Goal: Task Accomplishment & Management: Manage account settings

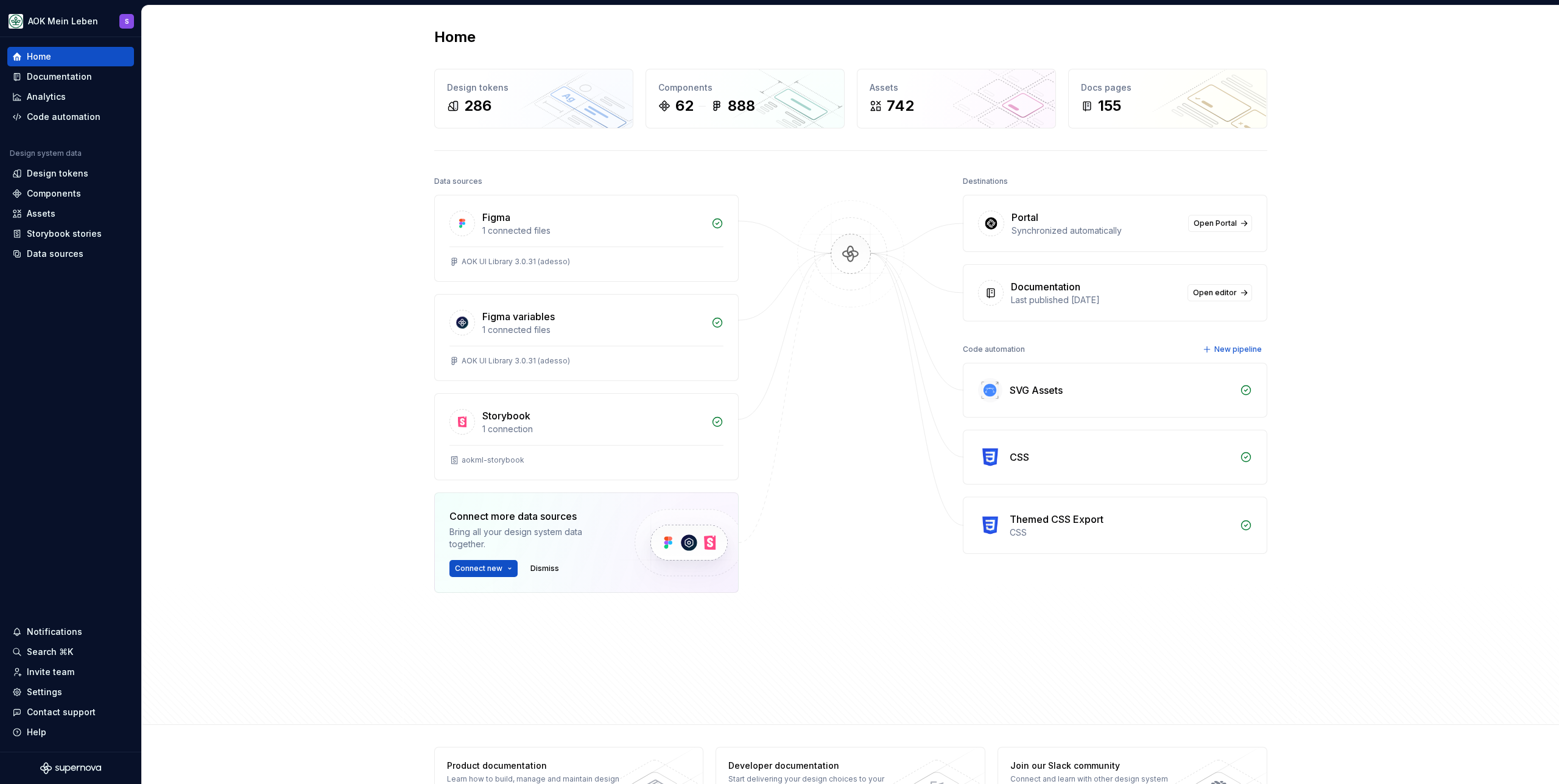
click at [267, 218] on div "Home Design tokens 286 Components 62 888 Assets 742 Docs pages 155 Data sources…" at bounding box center [851, 366] width 1418 height 719
click at [44, 70] on div "Documentation" at bounding box center [59, 76] width 65 height 12
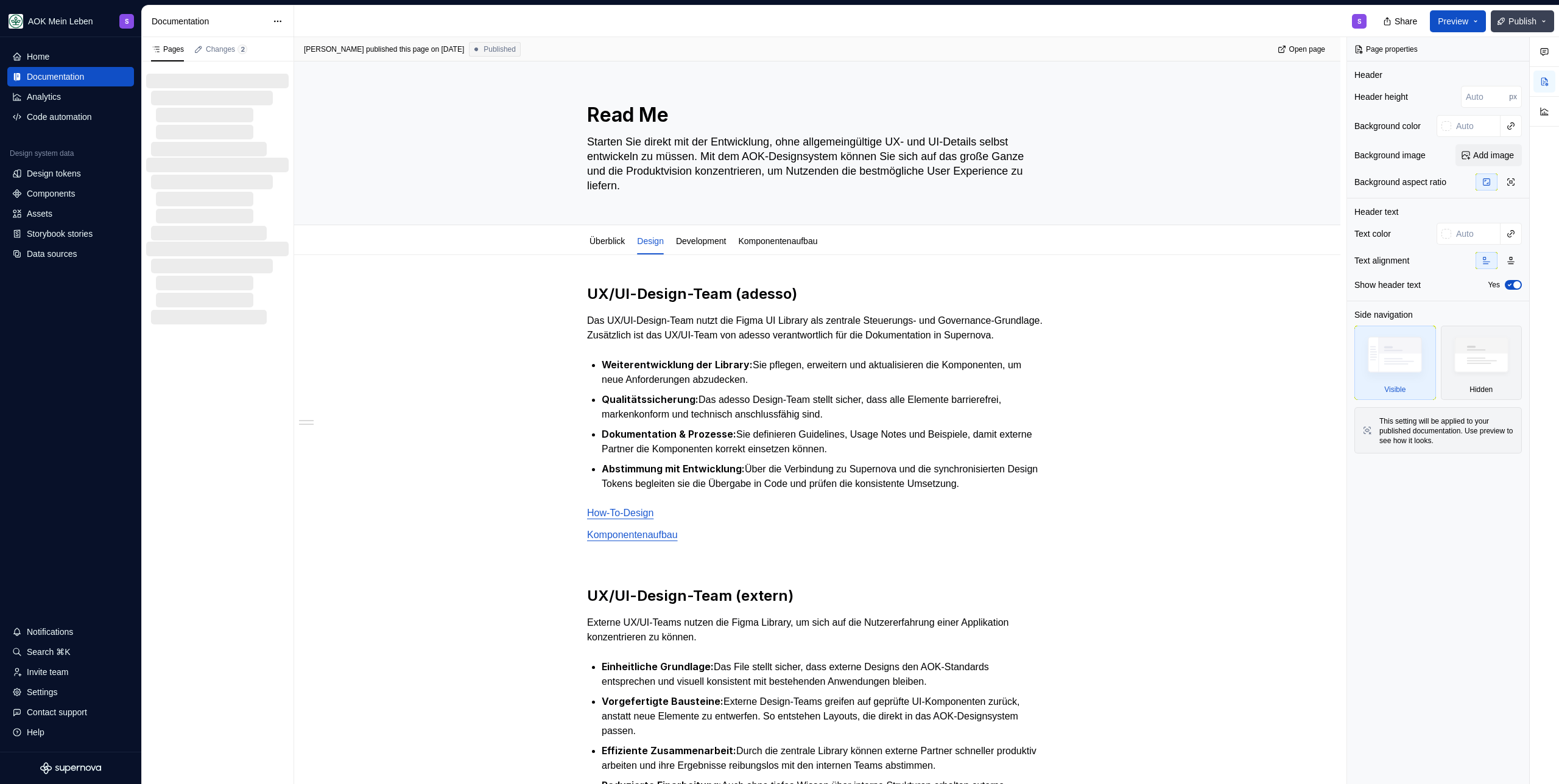
click at [1524, 22] on span "Publish" at bounding box center [1523, 21] width 28 height 12
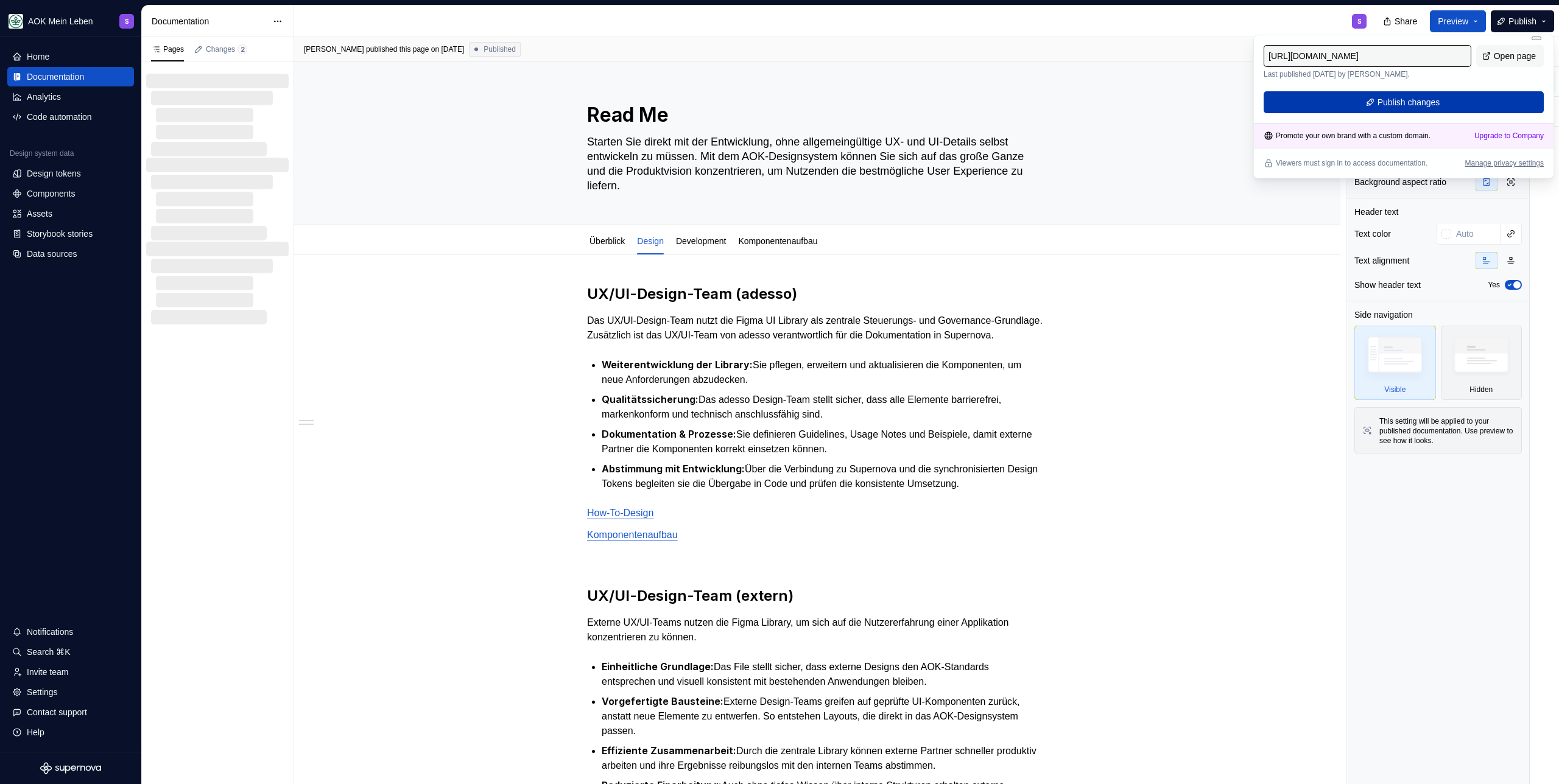
click at [1368, 107] on button "Publish changes" at bounding box center [1404, 102] width 280 height 22
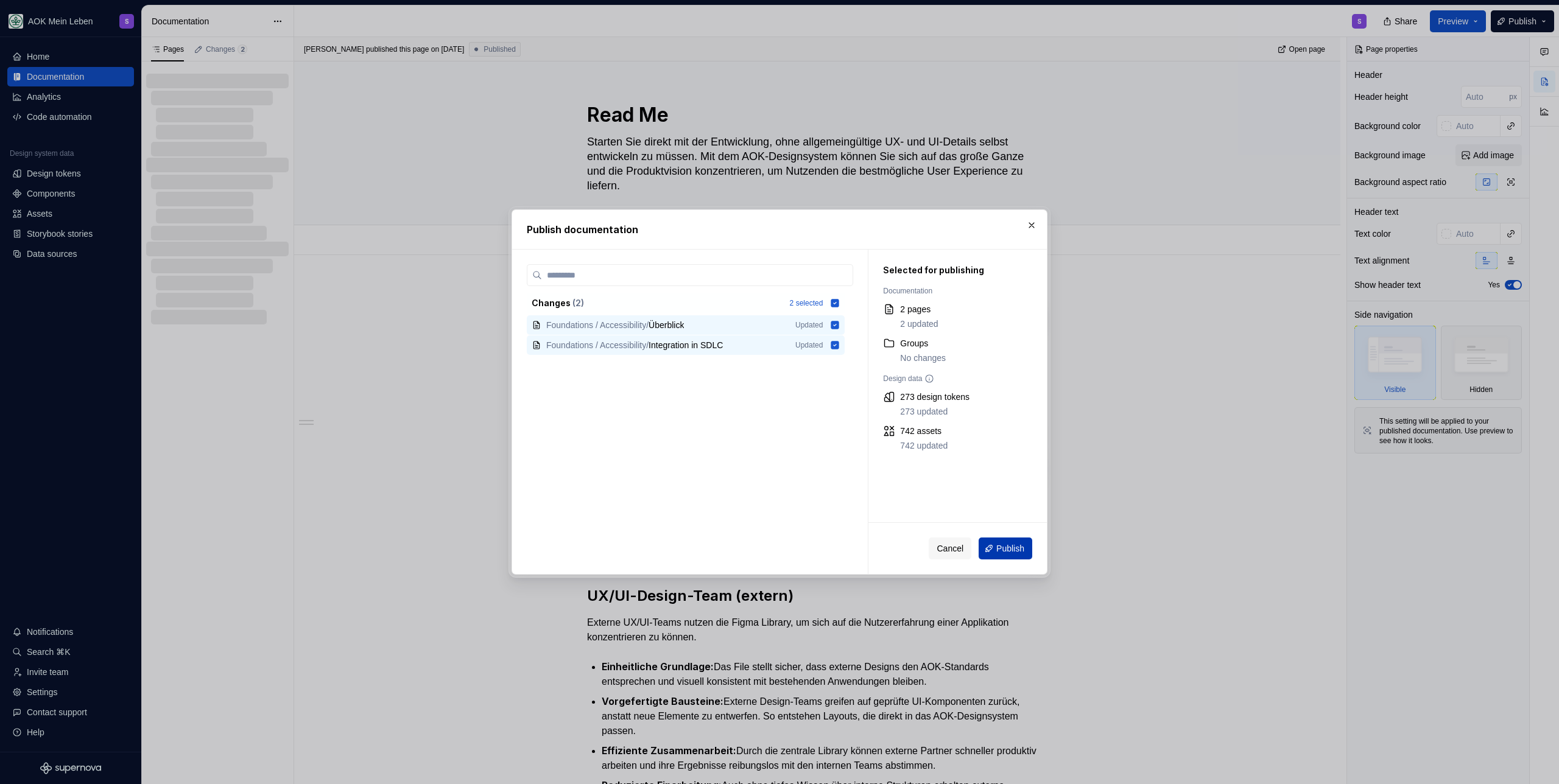
click at [1003, 544] on span "Publish" at bounding box center [1011, 548] width 28 height 12
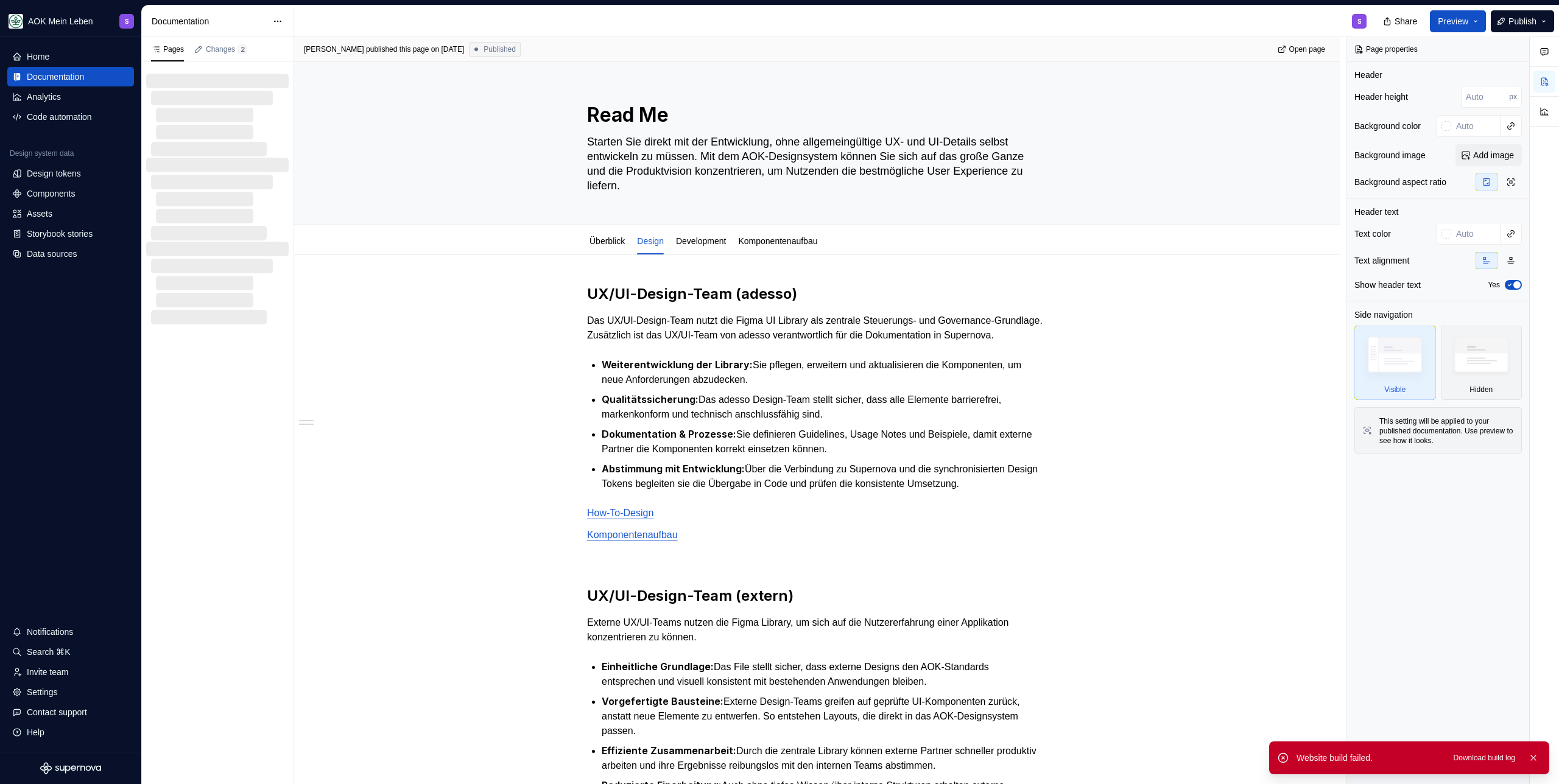
click at [1542, 768] on div "Website build failed. Download build log" at bounding box center [1410, 758] width 280 height 33
click at [1539, 761] on button "button" at bounding box center [1534, 759] width 16 height 17
type textarea "*"
click at [71, 693] on div "Settings" at bounding box center [70, 692] width 117 height 12
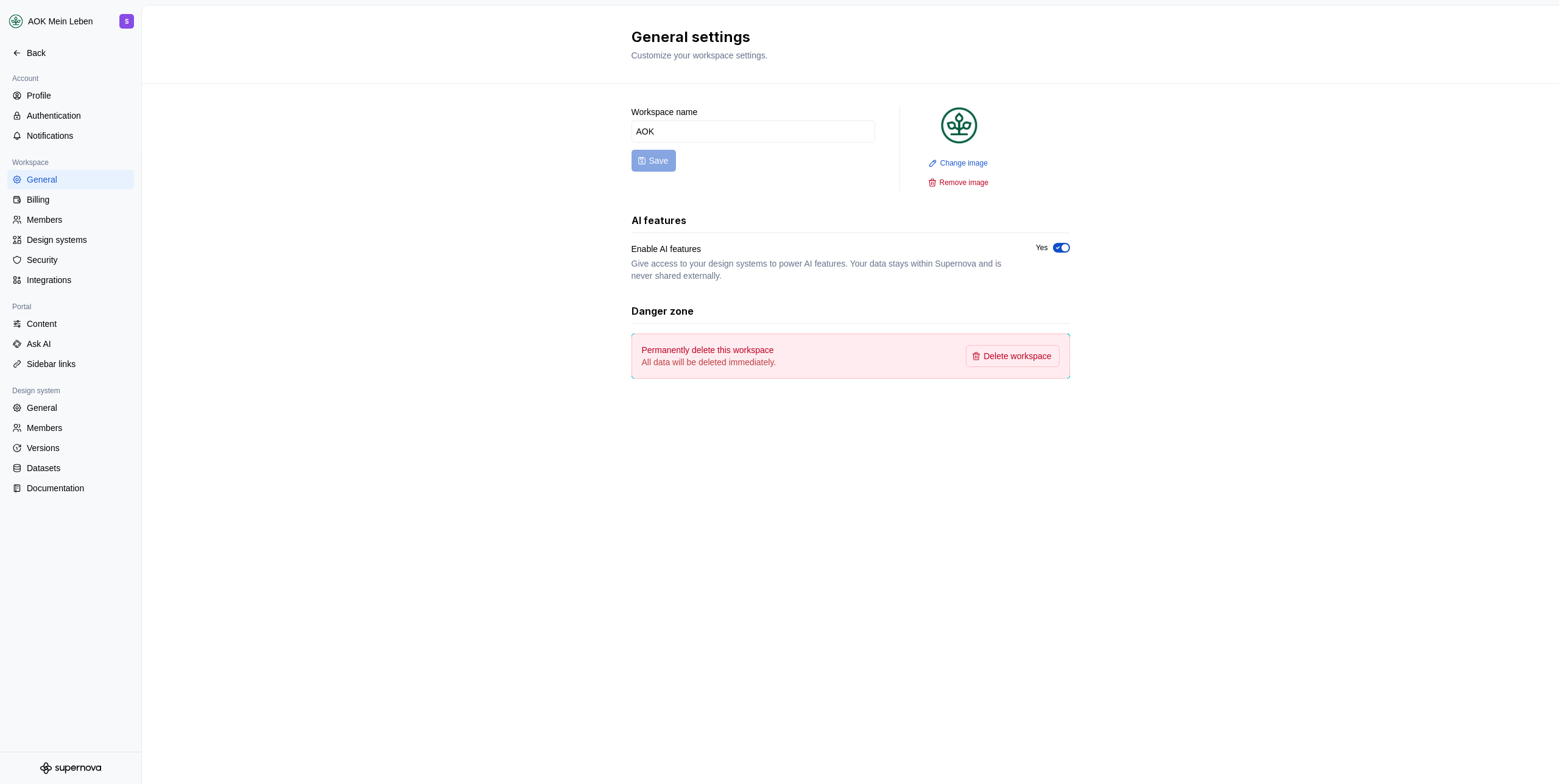
click at [335, 257] on div "Workspace name AOK Save Change image Remove image AI features Enable AI feature…" at bounding box center [851, 255] width 1418 height 341
click at [36, 210] on div "Members" at bounding box center [70, 220] width 127 height 20
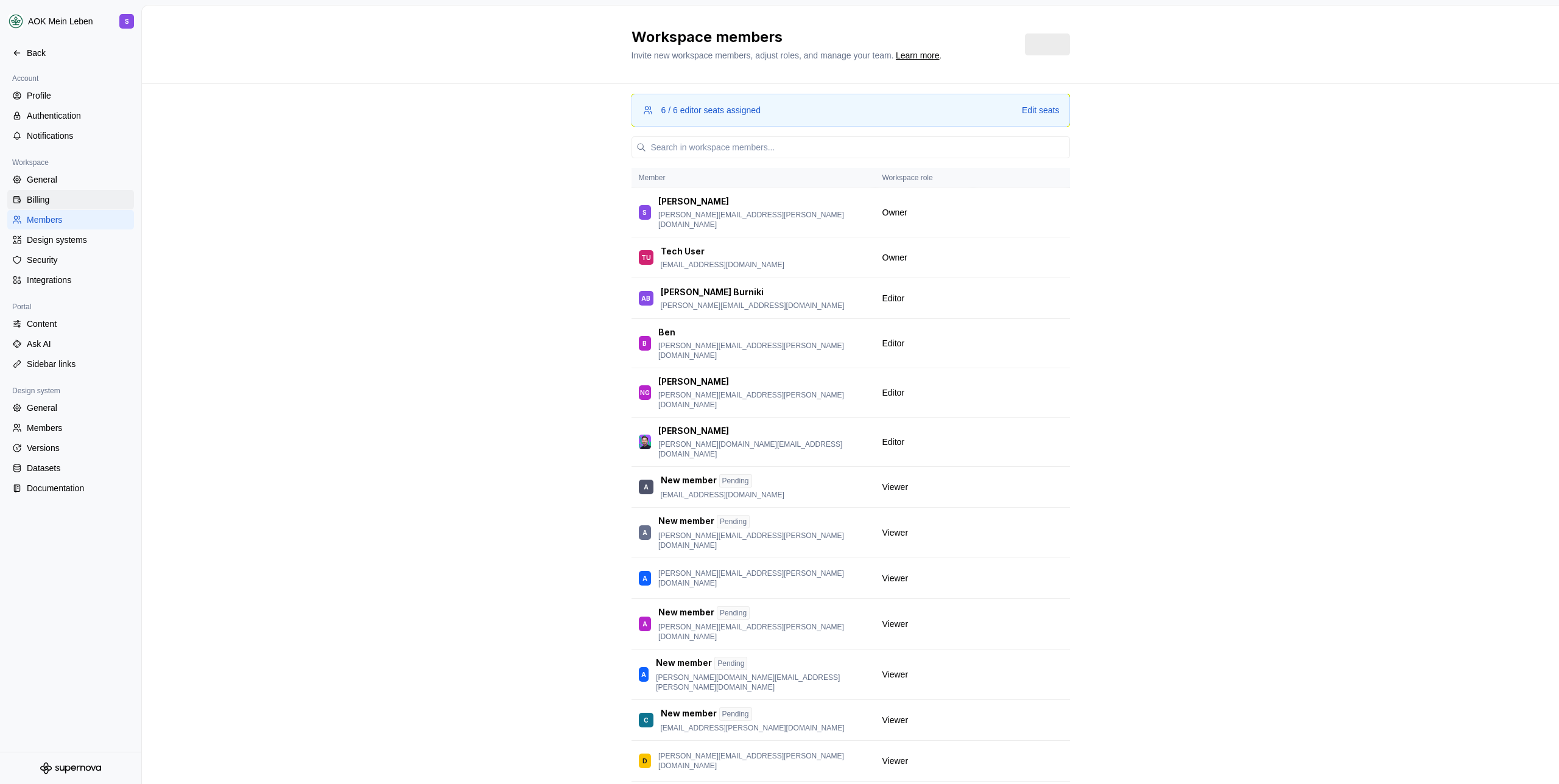
click at [45, 202] on div "Billing" at bounding box center [78, 199] width 102 height 12
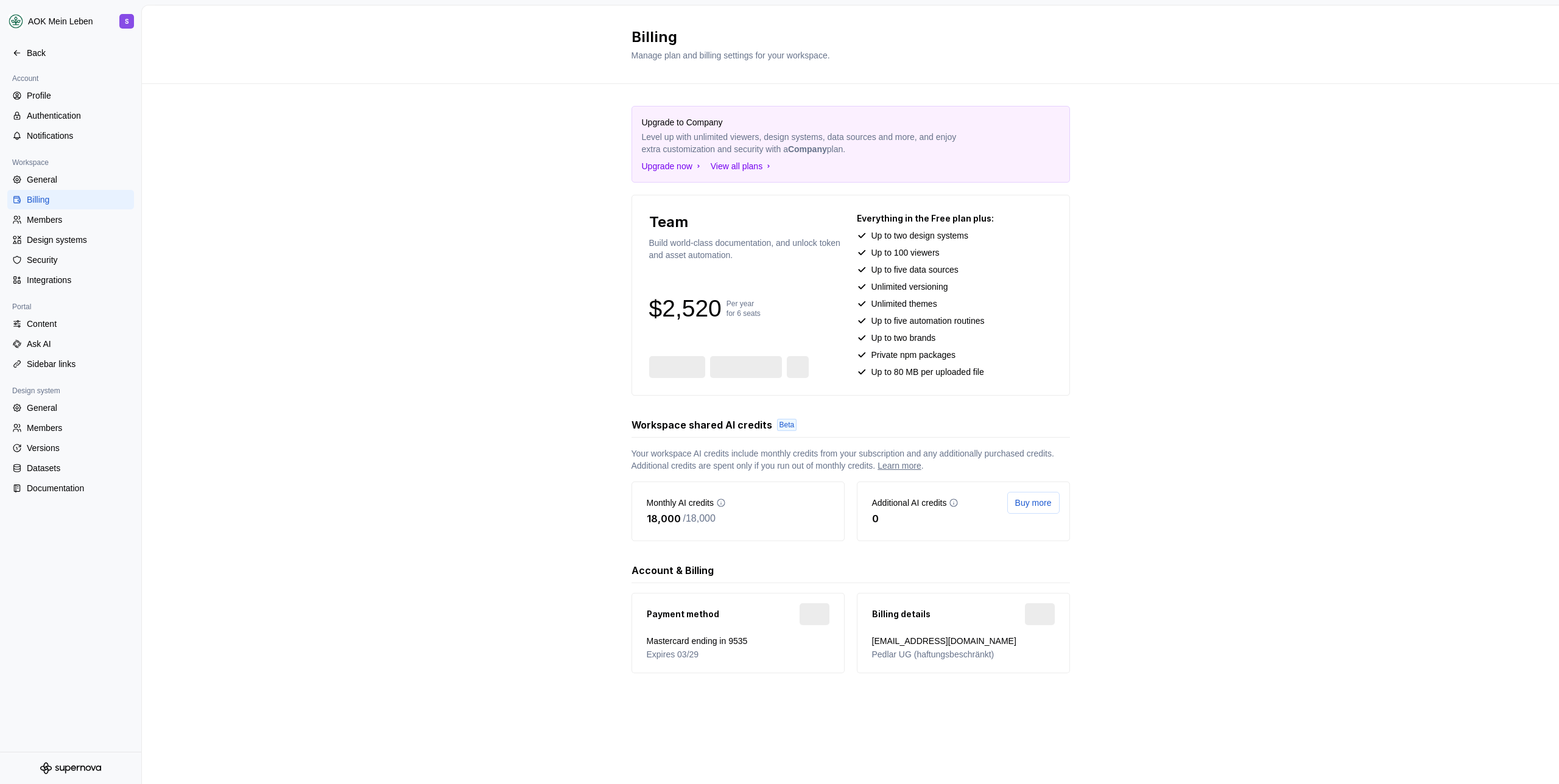
click at [289, 236] on div "Upgrade to Company Level up with unlimited viewers, design systems, data source…" at bounding box center [851, 402] width 1418 height 636
click at [85, 221] on div "Members" at bounding box center [78, 220] width 102 height 12
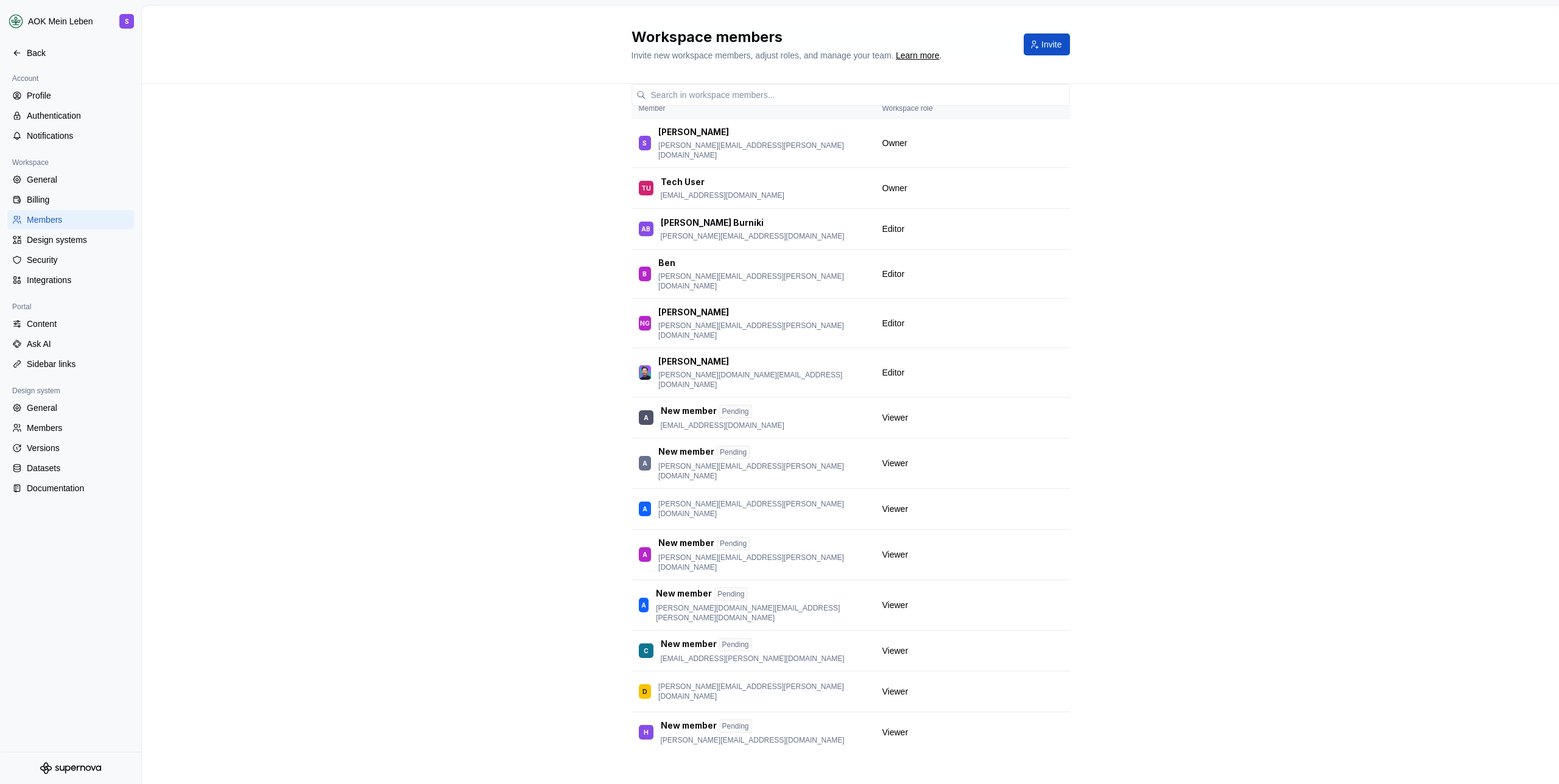
scroll to position [78, 0]
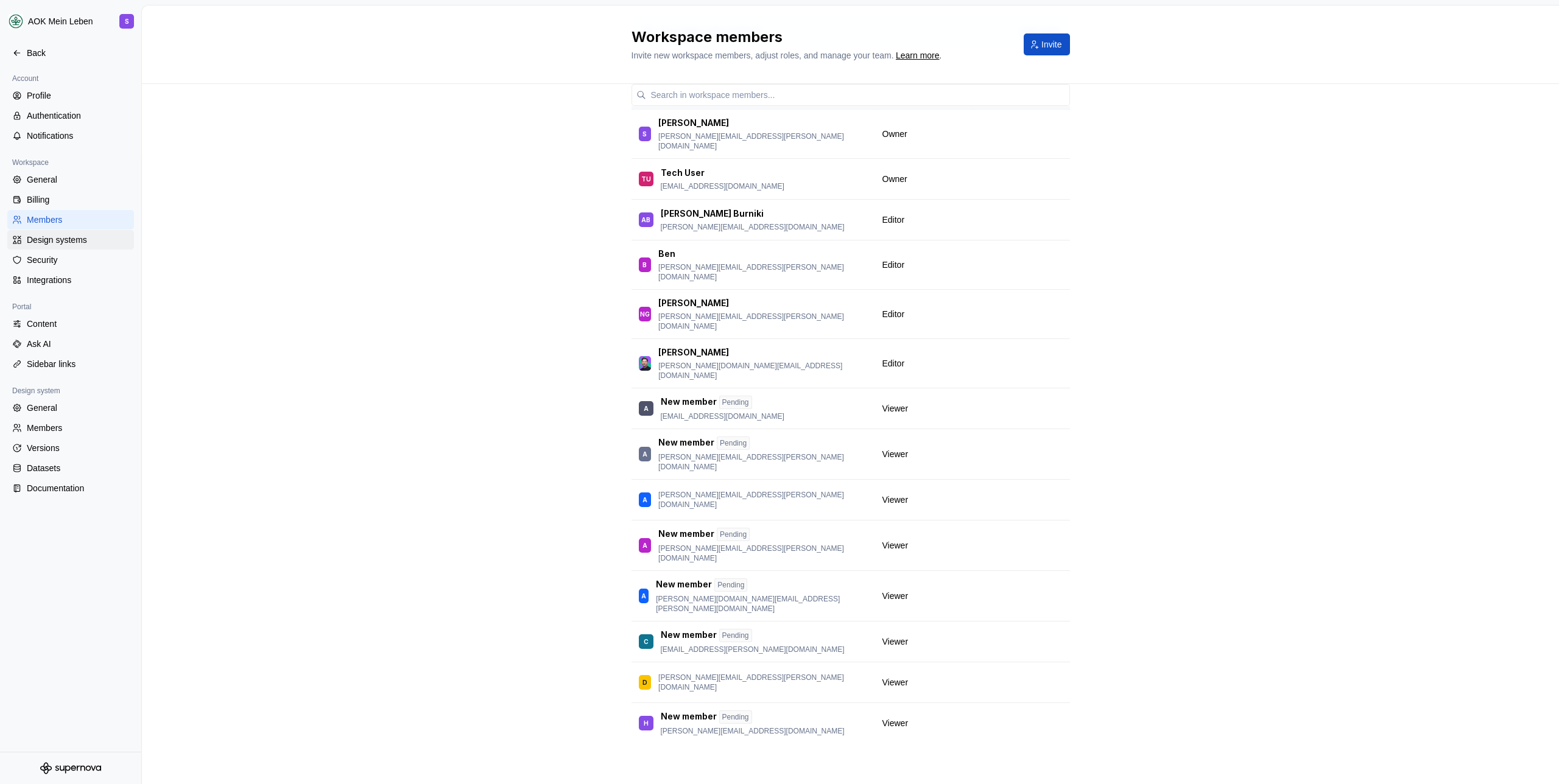
click at [89, 242] on div "Design systems" at bounding box center [78, 239] width 102 height 12
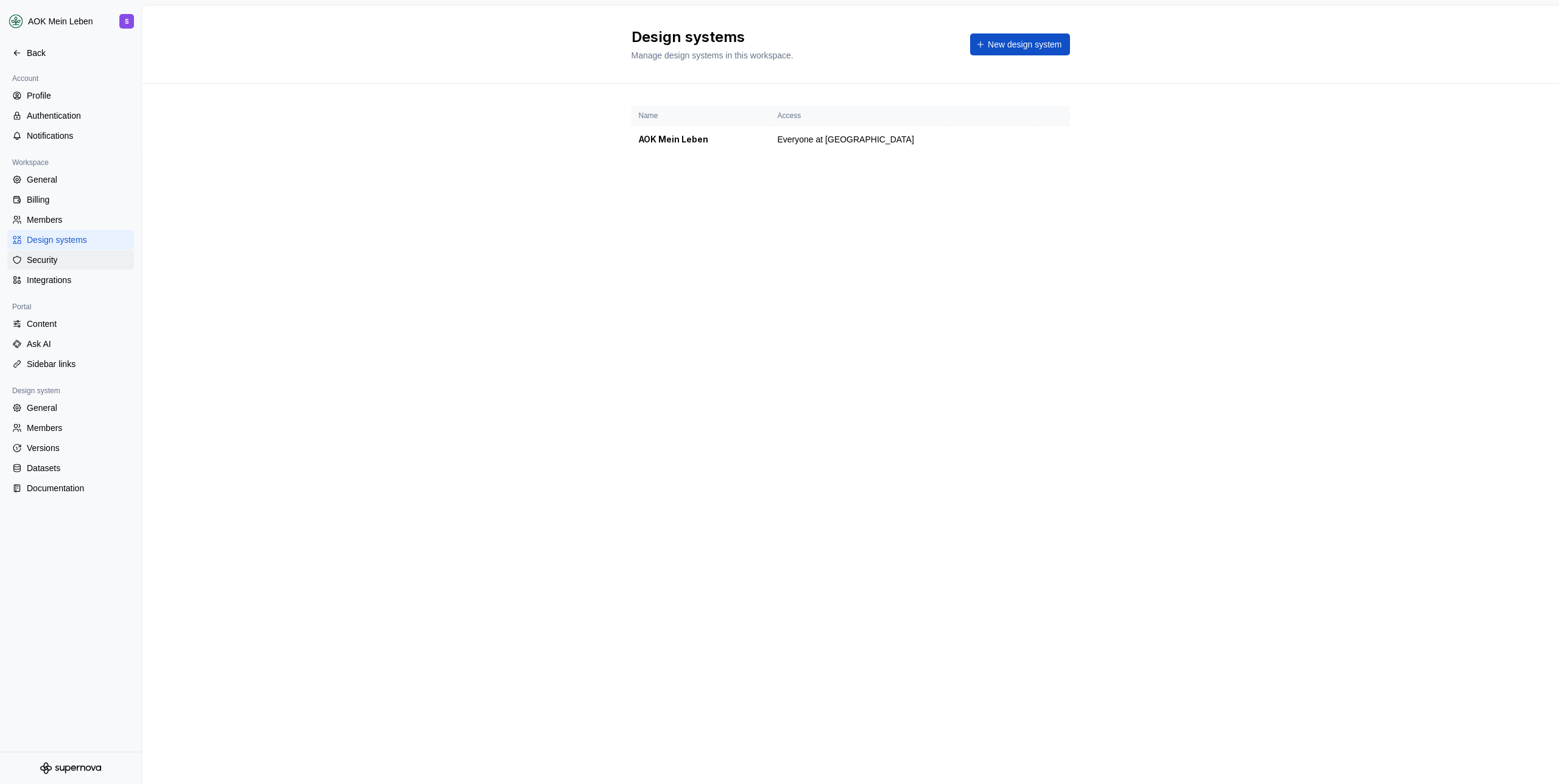
click at [78, 268] on div "Security" at bounding box center [70, 260] width 127 height 20
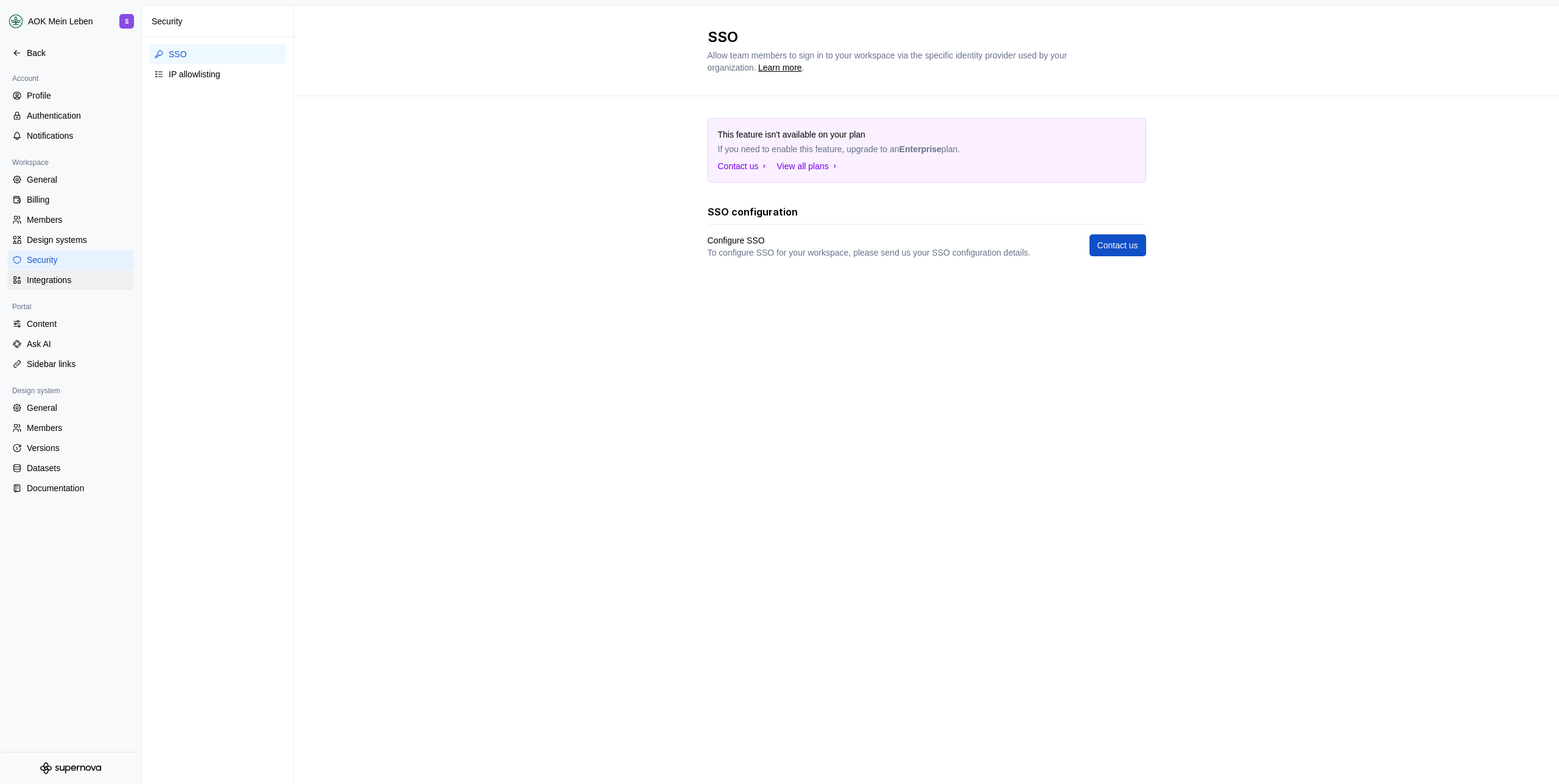
click at [68, 281] on div "Integrations" at bounding box center [78, 280] width 102 height 12
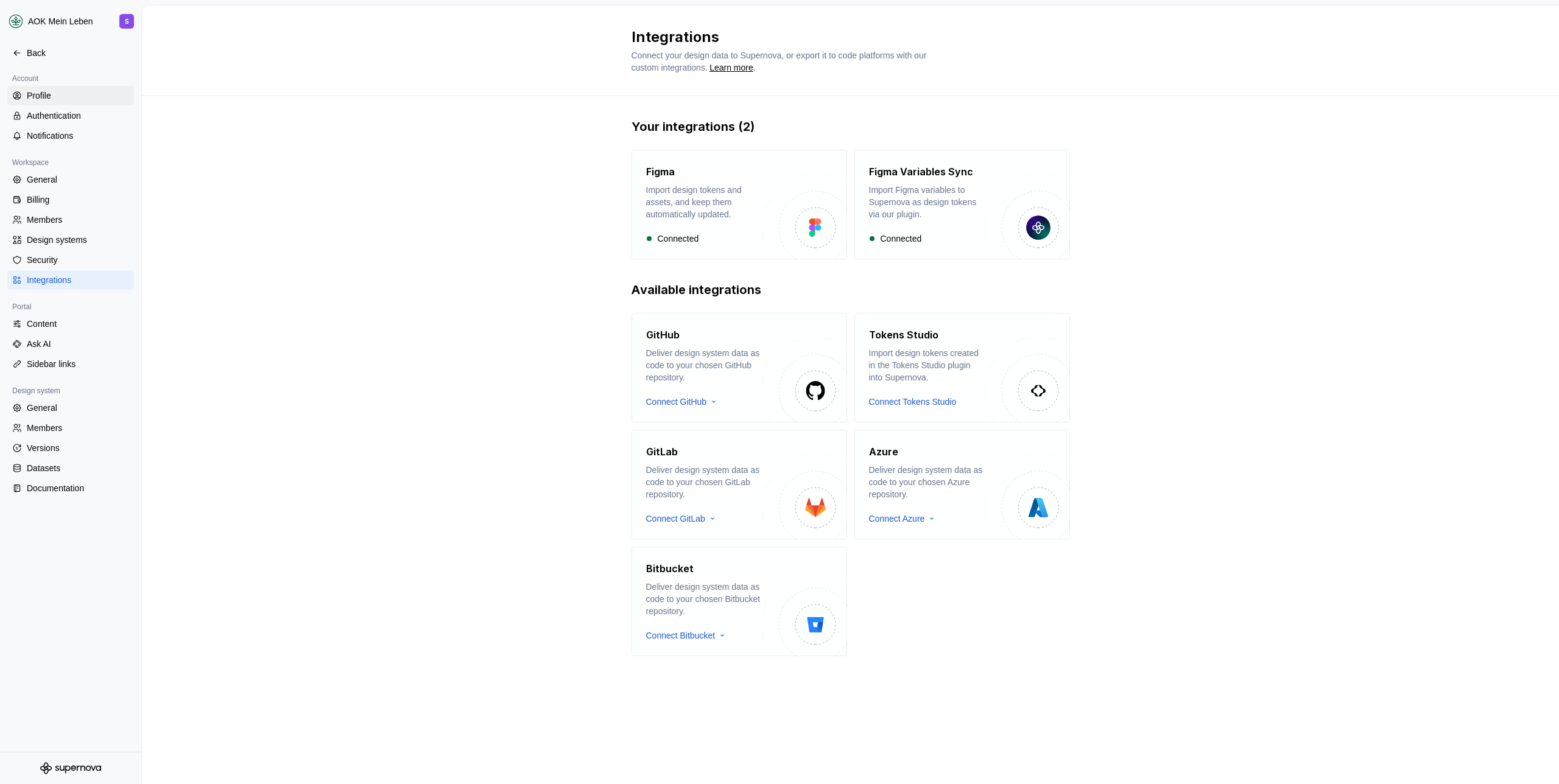
click at [65, 103] on div "Profile" at bounding box center [70, 95] width 127 height 20
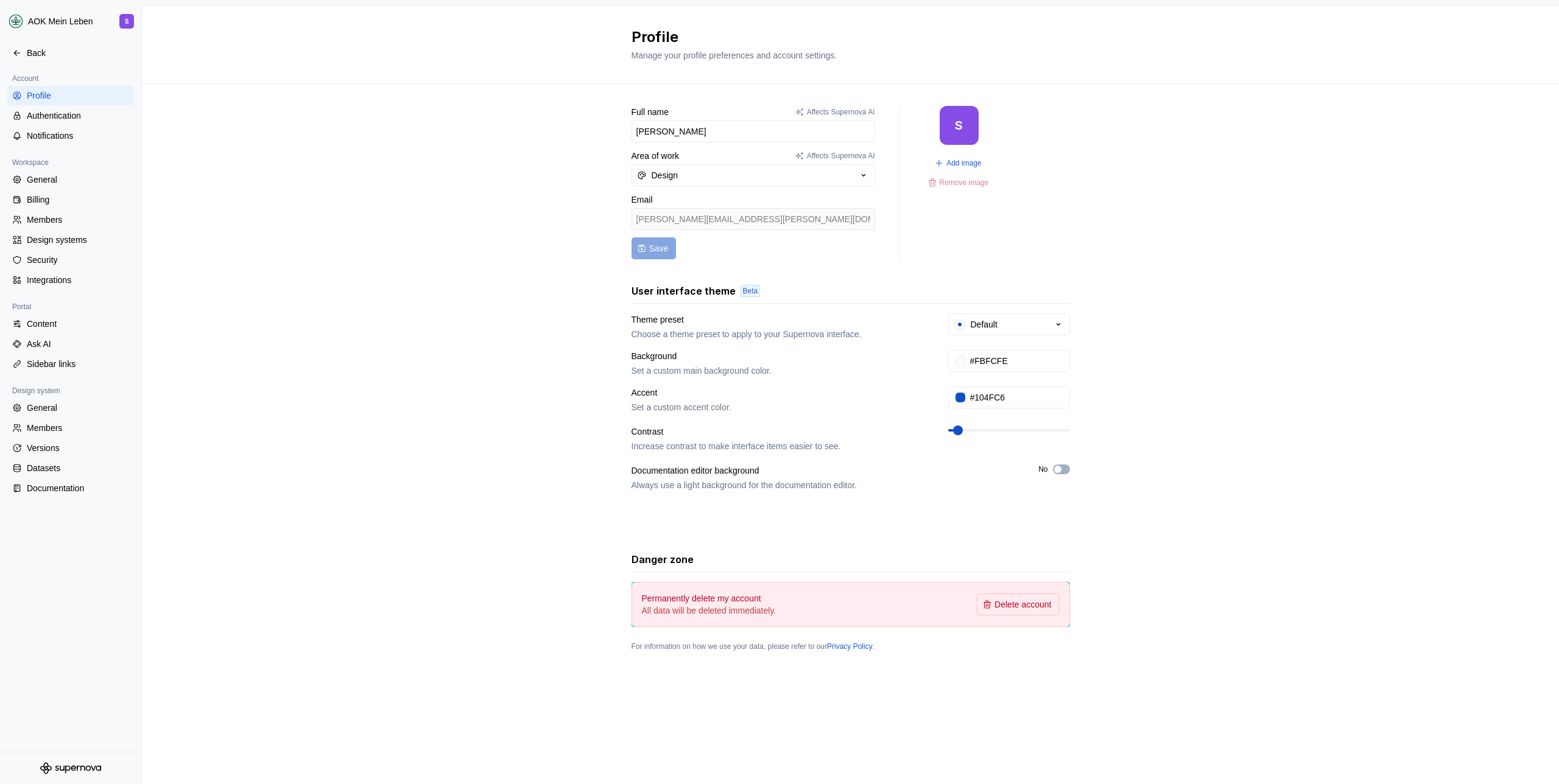
click at [424, 252] on div "Full name Affects Supernova AI [PERSON_NAME] Area of work Affects Supernova AI …" at bounding box center [851, 391] width 1418 height 614
click at [86, 191] on div "Billing" at bounding box center [70, 199] width 127 height 20
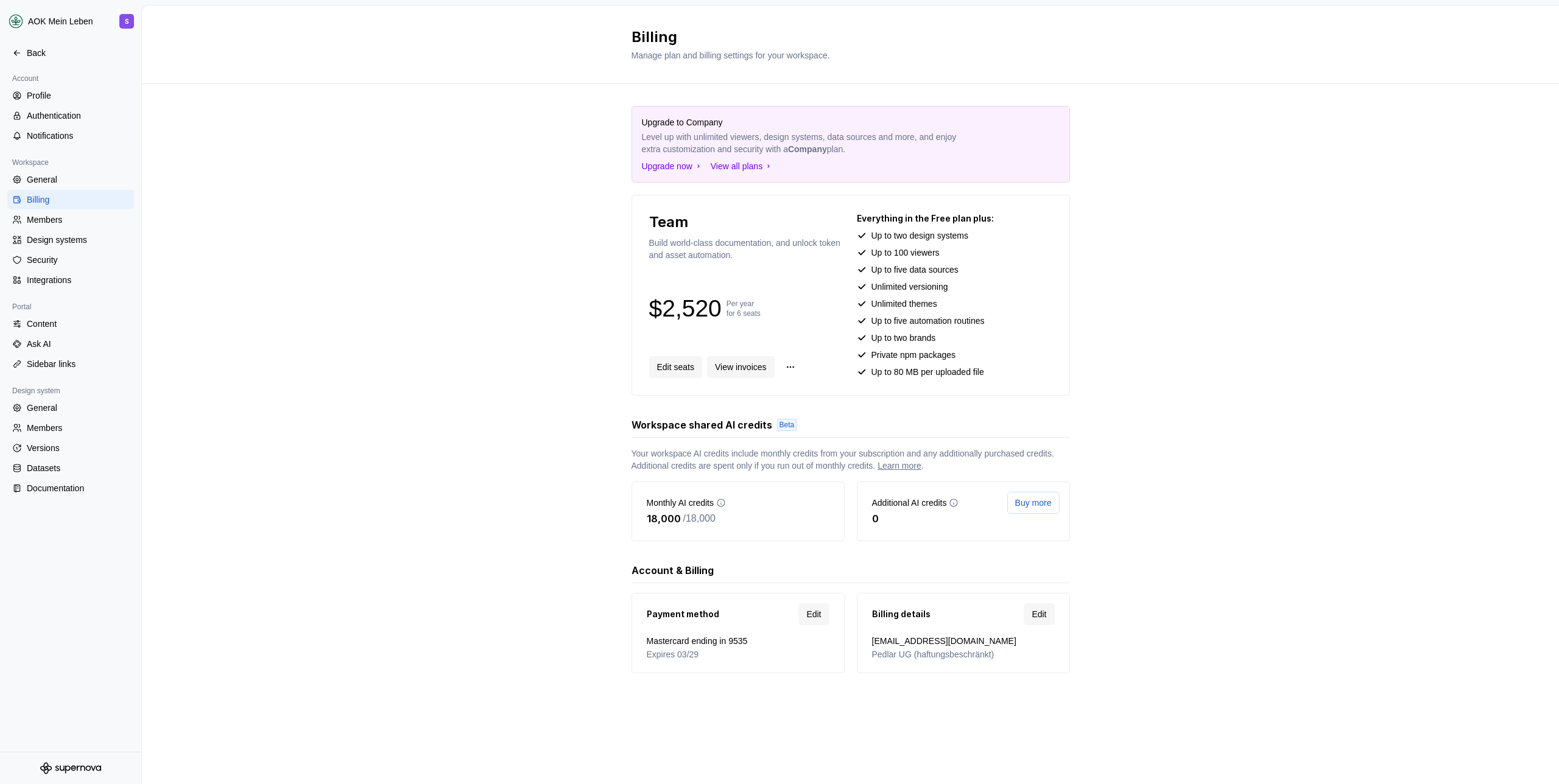
click at [1238, 276] on div "Upgrade to Company Level up with unlimited viewers, design systems, data source…" at bounding box center [851, 402] width 1418 height 636
click at [469, 272] on div "Upgrade to Company Level up with unlimited viewers, design systems, data source…" at bounding box center [851, 402] width 1418 height 636
click at [47, 54] on div "Back" at bounding box center [78, 53] width 102 height 12
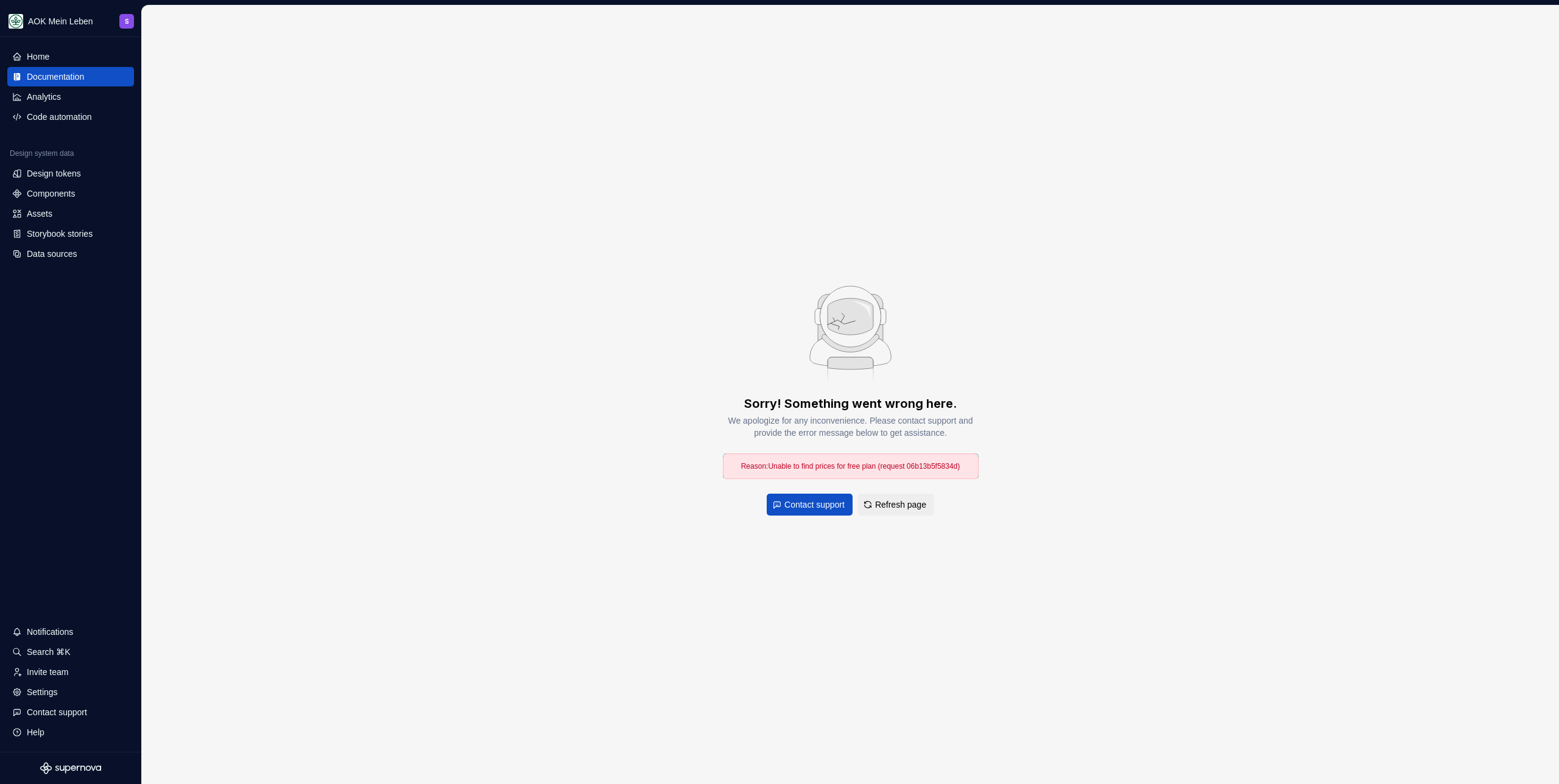
click at [657, 254] on div "Sorry! Something went wrong here. We apologize for any inconvenience. Please co…" at bounding box center [851, 395] width 1418 height 779
click at [575, 357] on div "Sorry! Something went wrong here. We apologize for any inconvenience. Please co…" at bounding box center [851, 395] width 1418 height 779
